Goal: Navigation & Orientation: Find specific page/section

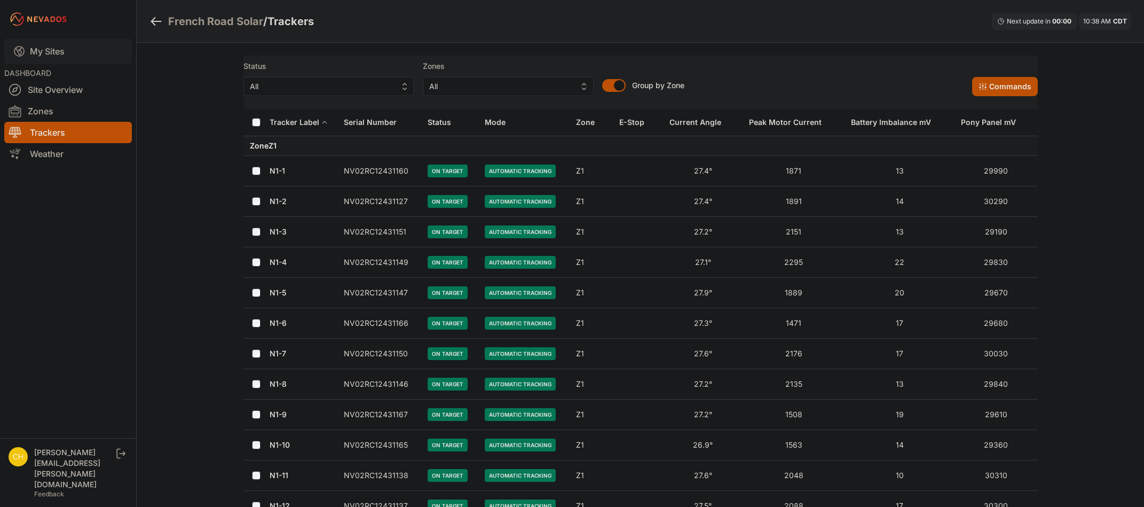
click at [72, 49] on link "My Sites" at bounding box center [68, 51] width 128 height 26
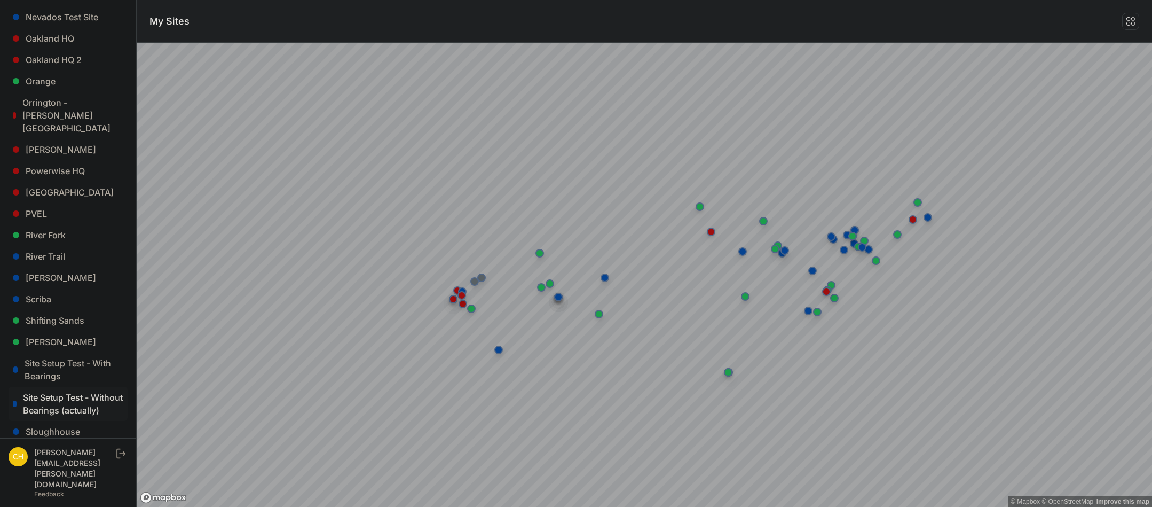
scroll to position [692, 0]
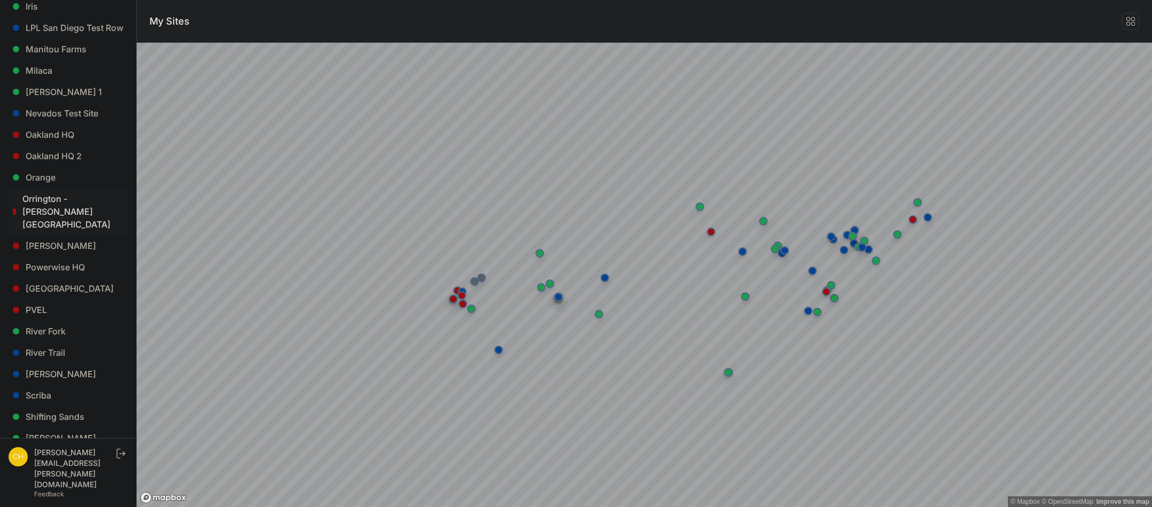
click at [70, 188] on link "Orrington - [PERSON_NAME][GEOGRAPHIC_DATA]" at bounding box center [68, 211] width 119 height 47
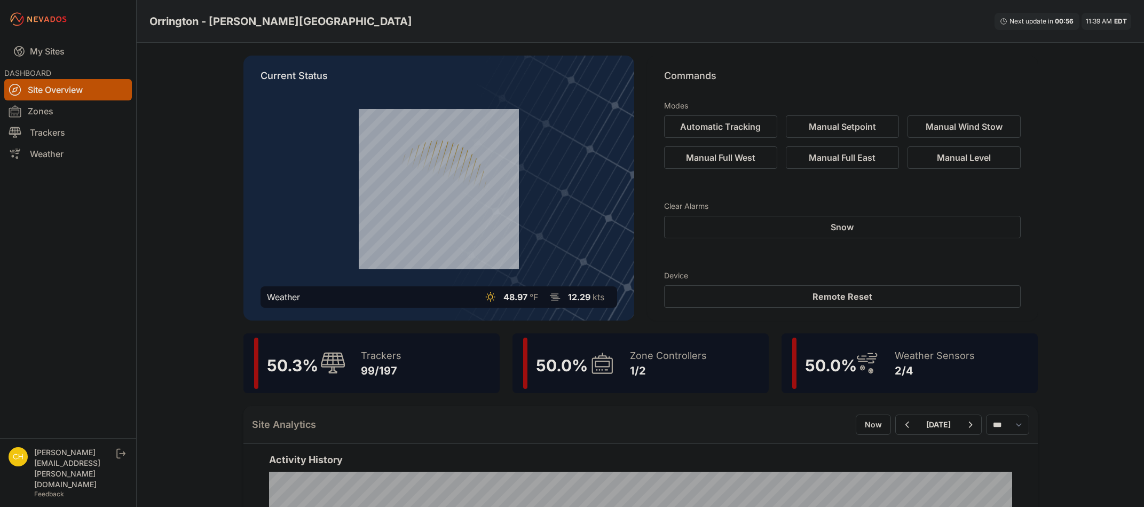
click at [629, 388] on div "Zone Controllers 1/2" at bounding box center [663, 362] width 88 height 51
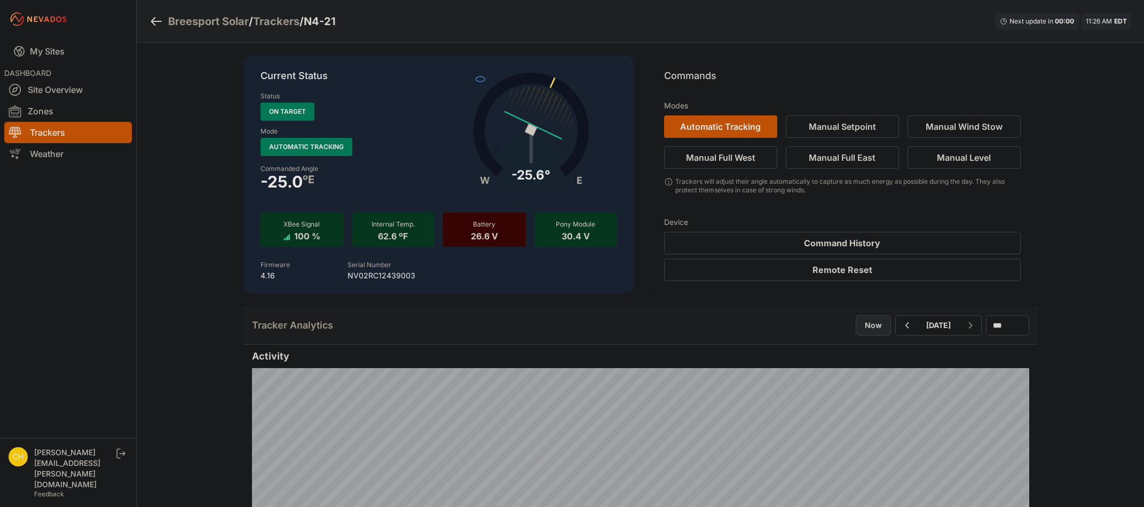
click at [856, 330] on button "Now" at bounding box center [873, 325] width 35 height 20
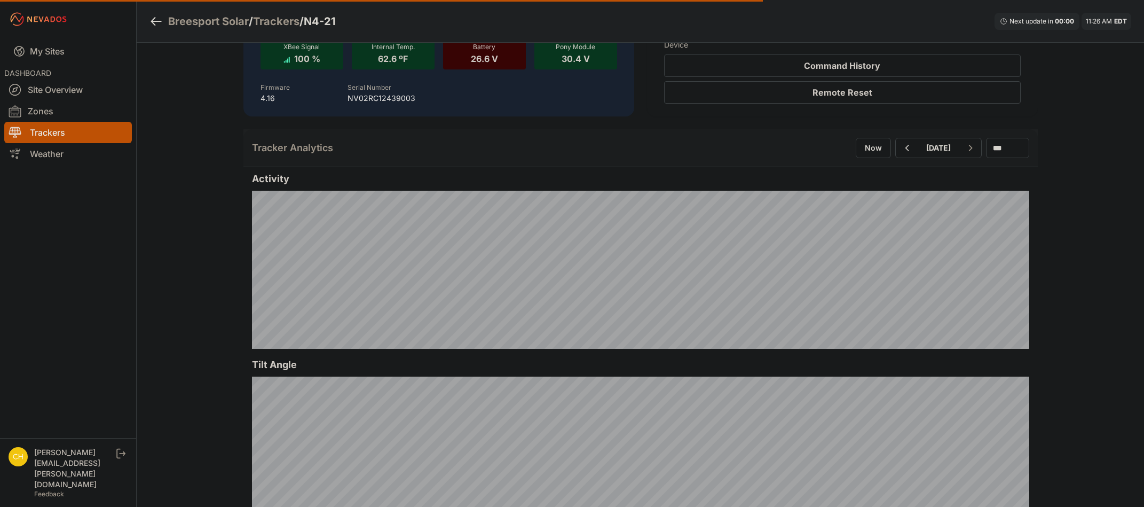
scroll to position [267, 0]
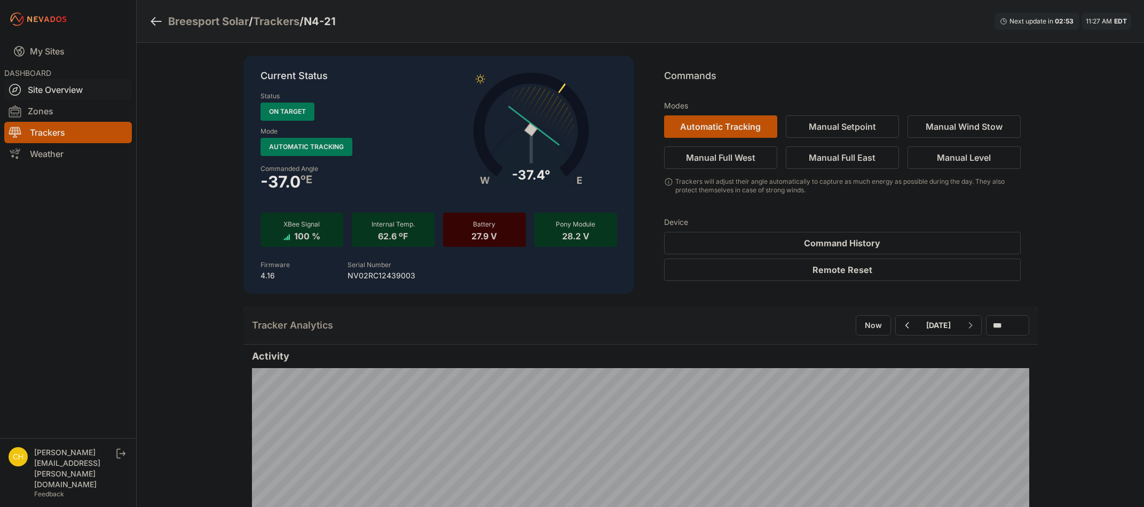
click at [83, 94] on link "Site Overview" at bounding box center [68, 89] width 128 height 21
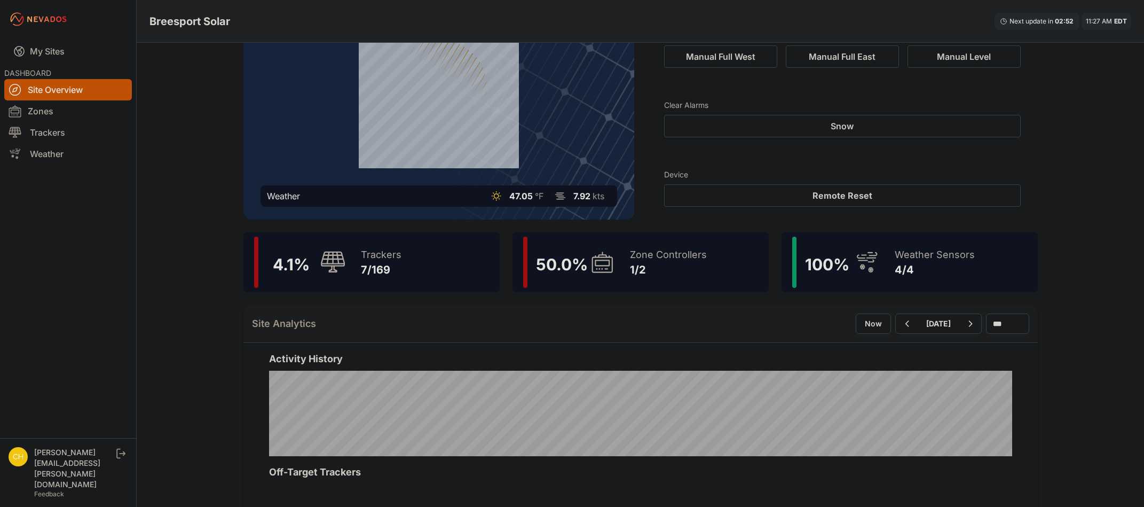
scroll to position [107, 0]
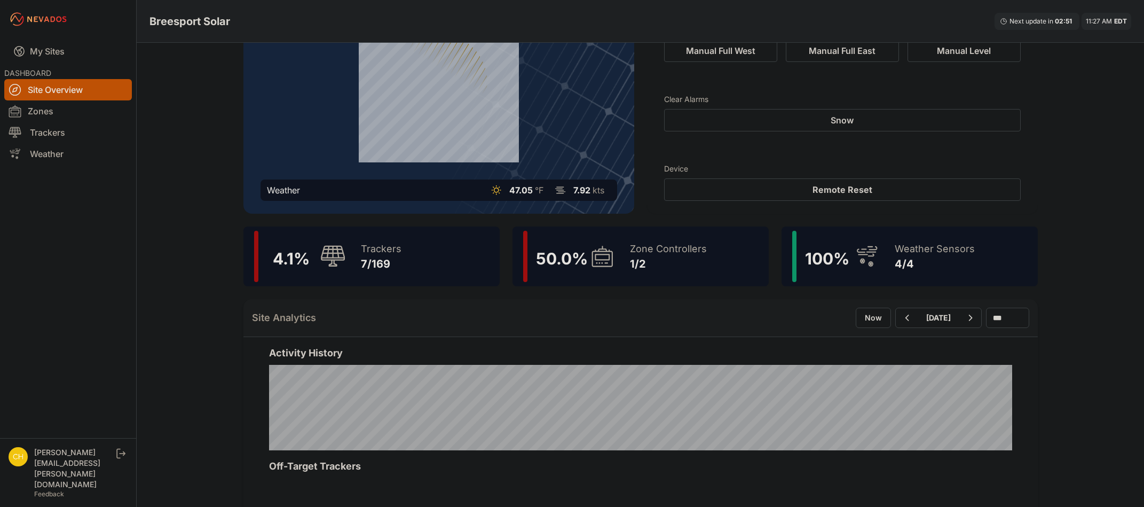
click at [606, 257] on icon at bounding box center [602, 256] width 26 height 25
